Goal: Information Seeking & Learning: Learn about a topic

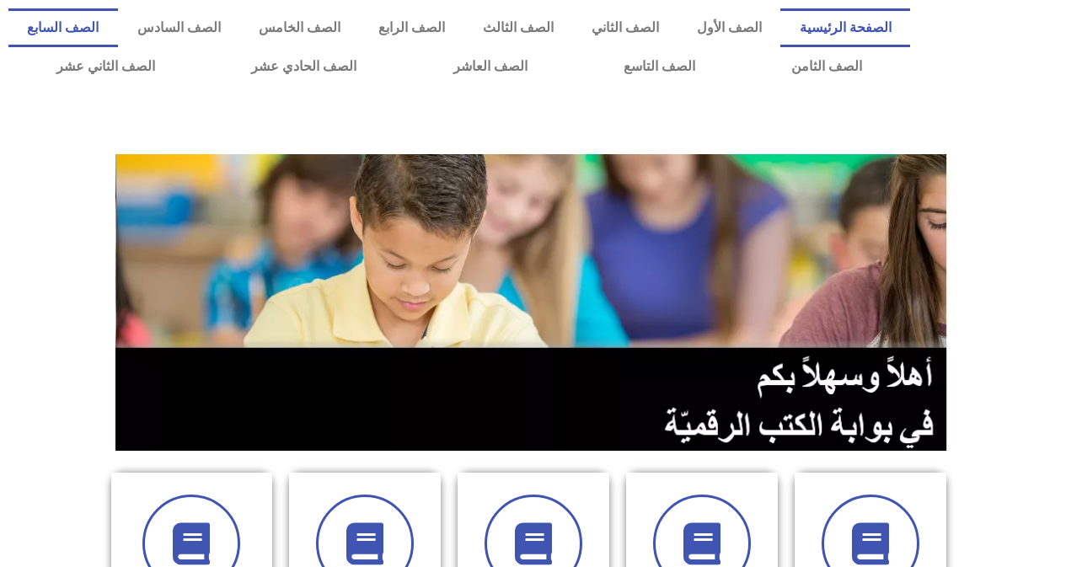
click at [118, 37] on link "الصف السابع" at bounding box center [63, 27] width 110 height 39
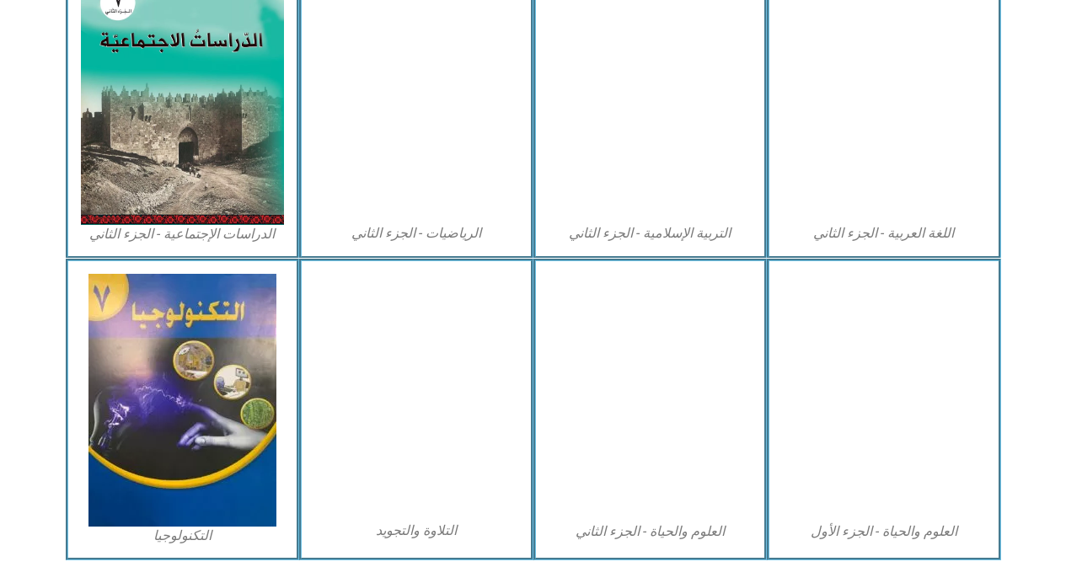
scroll to position [927, 0]
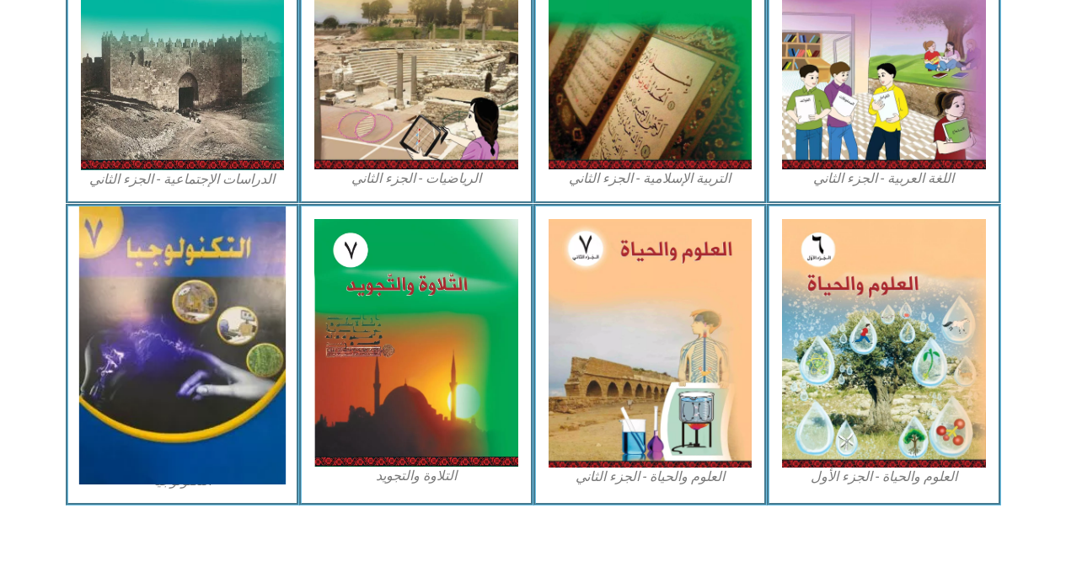
click at [248, 349] on img at bounding box center [182, 346] width 207 height 278
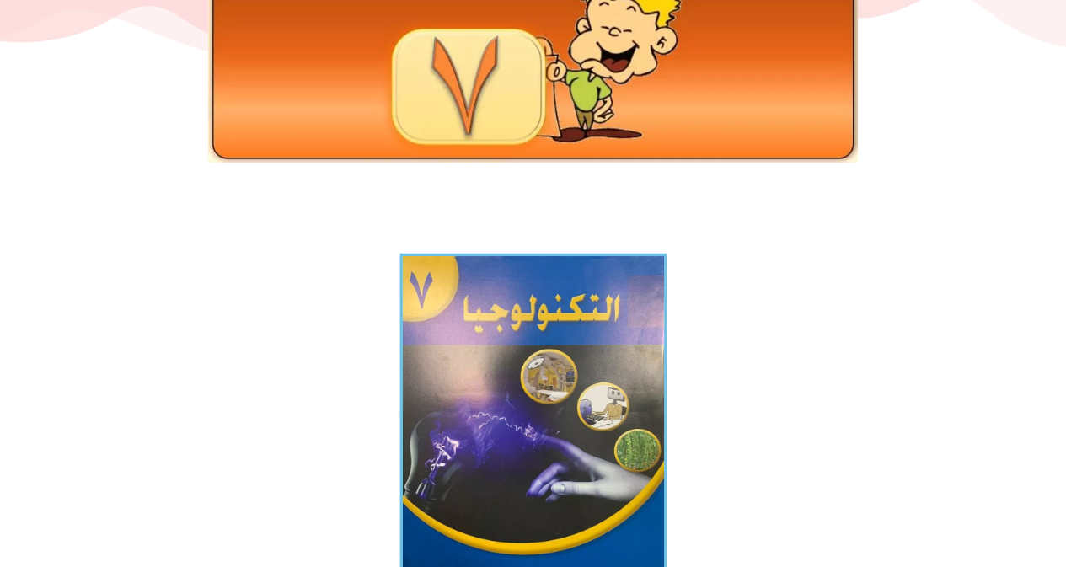
scroll to position [253, 0]
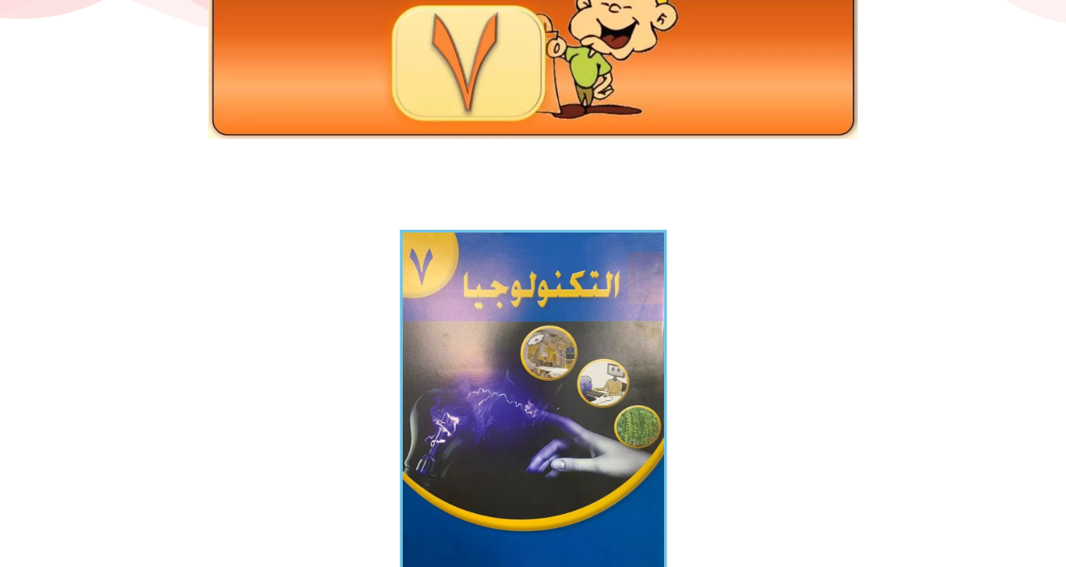
click at [440, 357] on img at bounding box center [533, 408] width 267 height 357
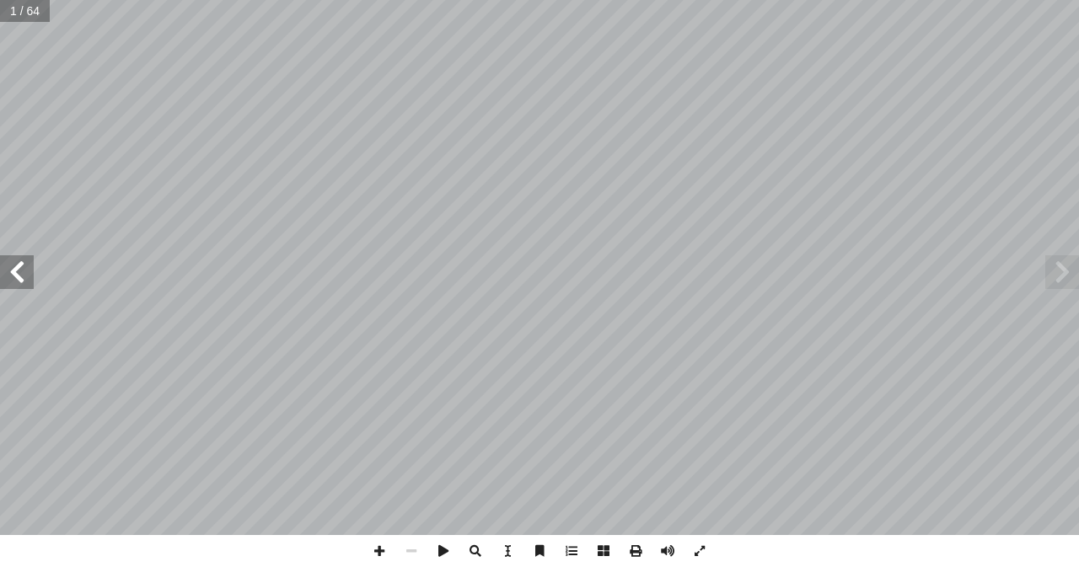
click at [27, 287] on span at bounding box center [17, 272] width 34 height 34
click at [19, 271] on span at bounding box center [17, 272] width 34 height 34
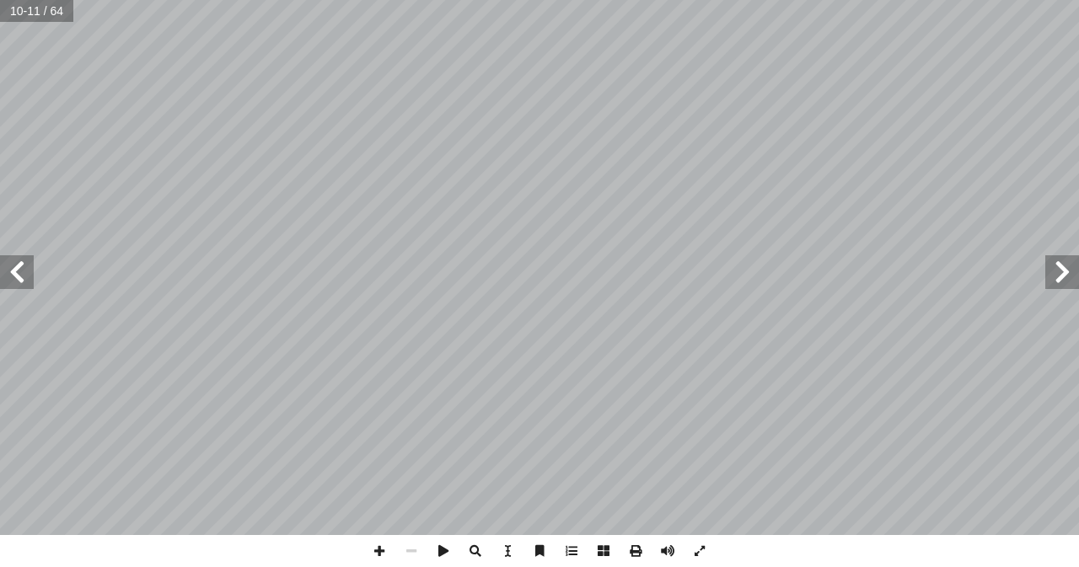
click at [19, 271] on span at bounding box center [17, 272] width 34 height 34
click at [7, 279] on span at bounding box center [17, 272] width 34 height 34
click at [1062, 272] on span at bounding box center [1062, 272] width 34 height 34
click at [8, 285] on span at bounding box center [17, 272] width 34 height 34
